Goal: Check status: Check status

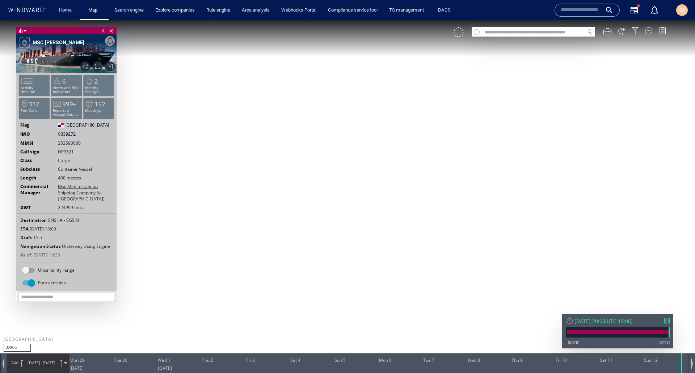
click at [570, 320] on div at bounding box center [570, 321] width 8 height 8
drag, startPoint x: 370, startPoint y: 236, endPoint x: 423, endPoint y: 216, distance: 57.3
click at [423, 216] on canvas "Map" at bounding box center [347, 193] width 695 height 346
drag, startPoint x: 405, startPoint y: 254, endPoint x: 446, endPoint y: 170, distance: 94.0
click at [445, 168] on canvas "Map" at bounding box center [347, 193] width 695 height 346
